Goal: Task Accomplishment & Management: Manage account settings

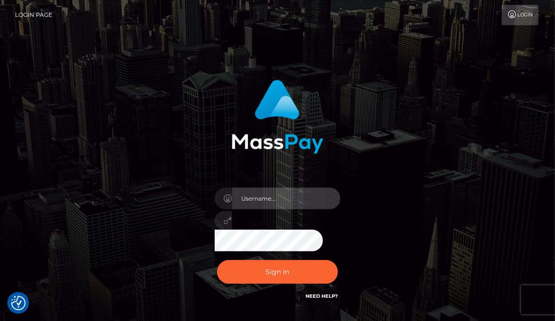
type input "hello.feetfinder"
click at [306, 200] on input "hello.feetfinder" at bounding box center [286, 198] width 108 height 22
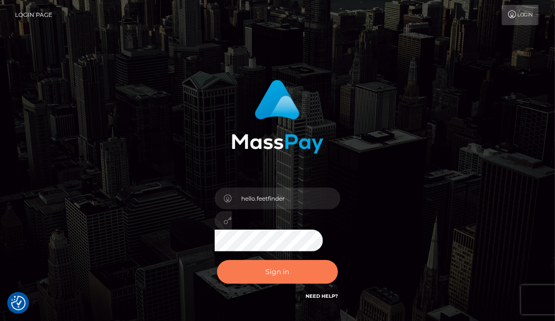
click at [297, 267] on button "Sign in" at bounding box center [277, 272] width 121 height 24
type input "hello.feetfinder"
click at [298, 271] on button "Sign in" at bounding box center [277, 272] width 121 height 24
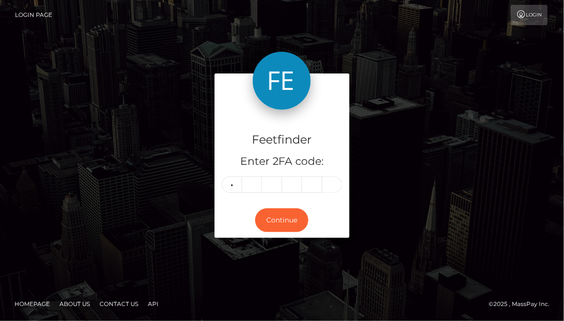
type input "4"
type input "3"
type input "5"
type input "9"
type input "7"
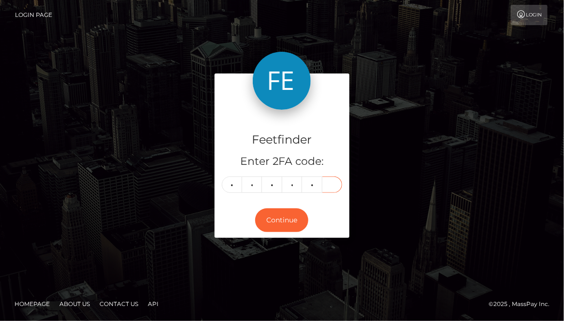
type input "5"
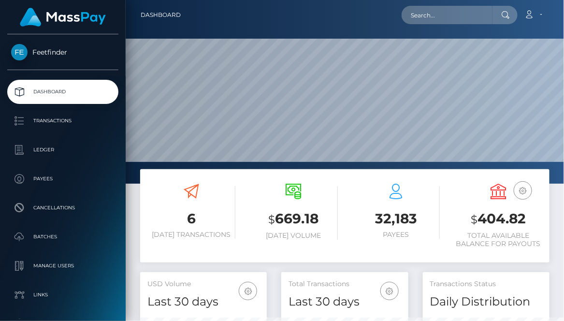
scroll to position [171, 169]
click at [0, 0] on button "button" at bounding box center [0, 0] width 0 height 0
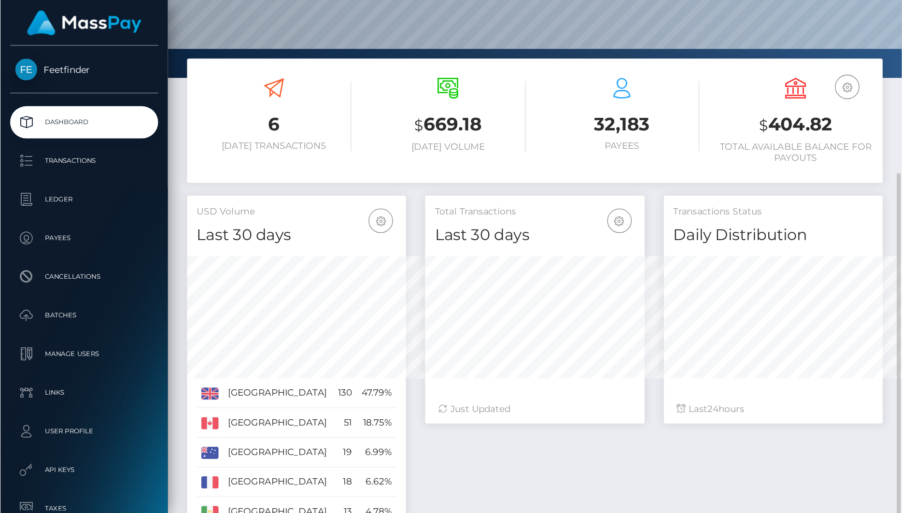
scroll to position [171, 281]
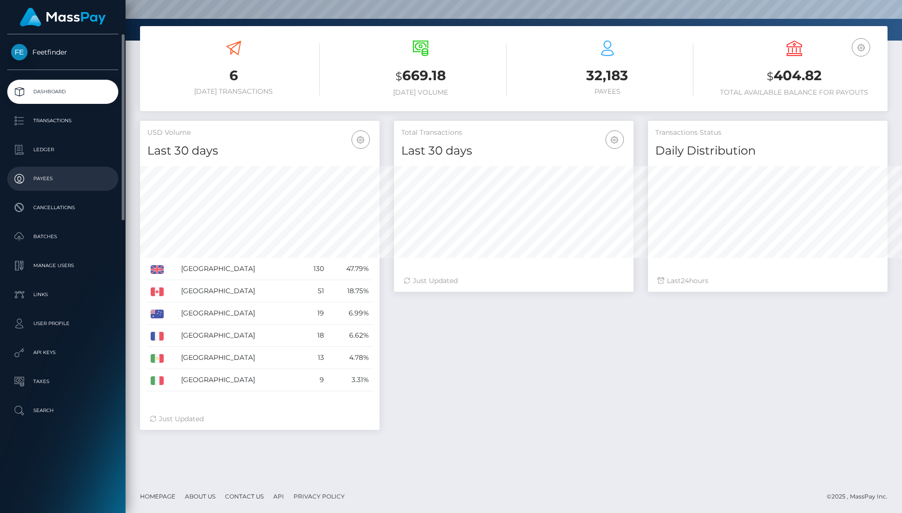
click at [51, 176] on p "Payees" at bounding box center [62, 178] width 103 height 14
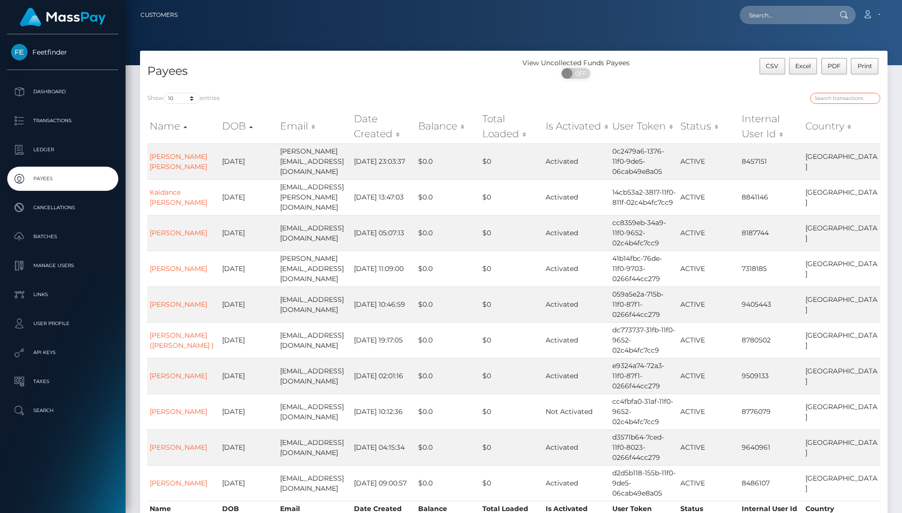
click at [837, 100] on input "search" at bounding box center [846, 98] width 70 height 11
paste input "35b01427-831c-11f0-8023-0266f44cc279"
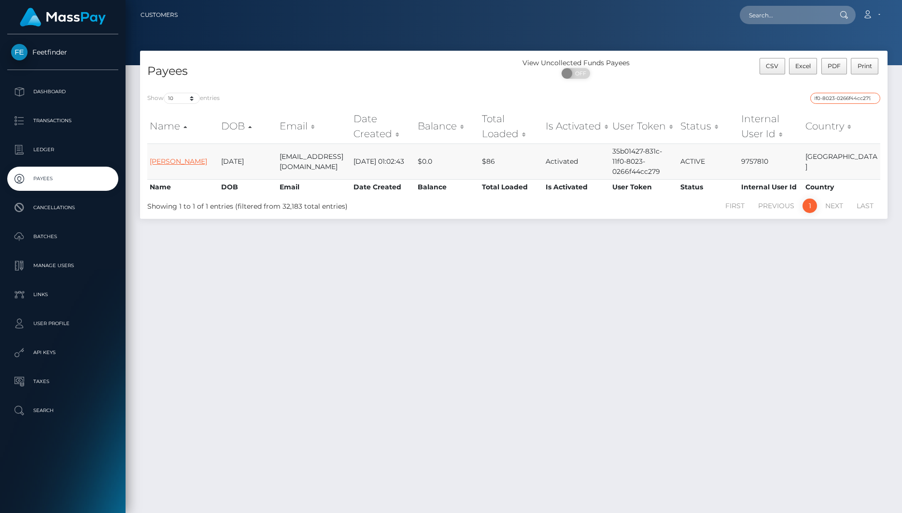
type input "35b01427-831c-11f0-8023-0266f44cc279"
click at [150, 157] on link "Chelsea Ellen Cable" at bounding box center [178, 161] width 57 height 9
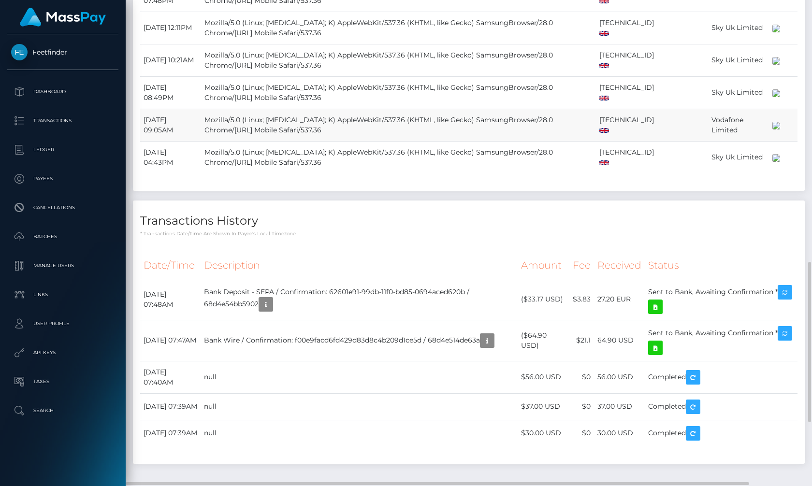
scroll to position [940, 0]
